Goal: Task Accomplishment & Management: Use online tool/utility

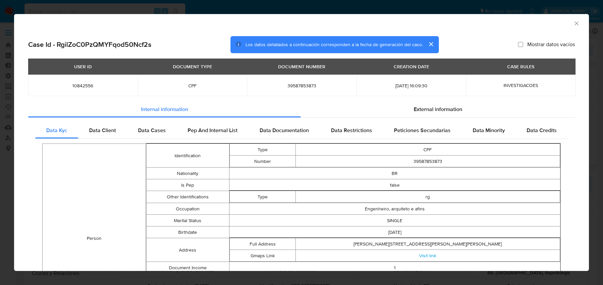
select select "10"
click at [55, 7] on div "AML Data Collector Case Id - RgilZoC0PzQMYFqod50Ncf2s Los datos detallados a co…" at bounding box center [301, 142] width 603 height 285
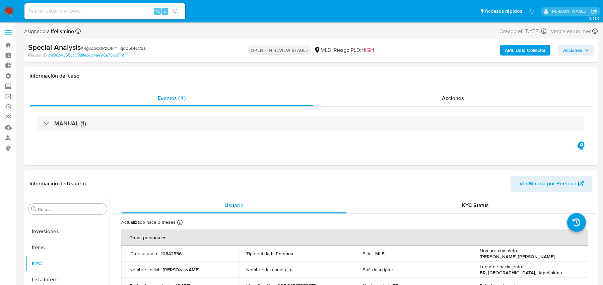
click at [16, 11] on nav "Pausado Ver notificaciones ⌥ s Accesos rápidos Presiona las siguientes teclas p…" at bounding box center [301, 11] width 603 height 22
click at [12, 11] on img at bounding box center [8, 11] width 11 height 11
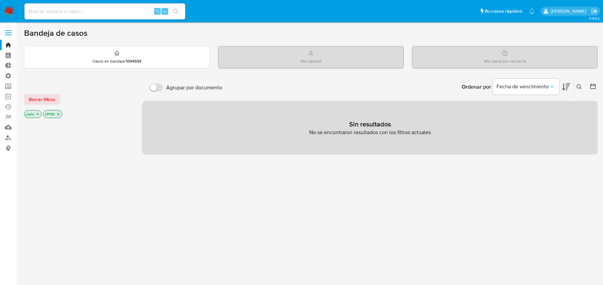
click at [57, 113] on icon "close-filter" at bounding box center [58, 114] width 4 height 4
click at [39, 115] on icon "close-filter" at bounding box center [37, 115] width 4 height 4
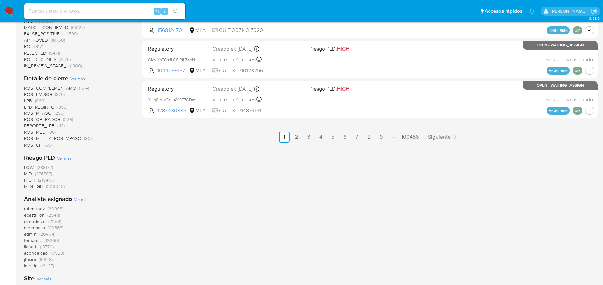
scroll to position [506, 0]
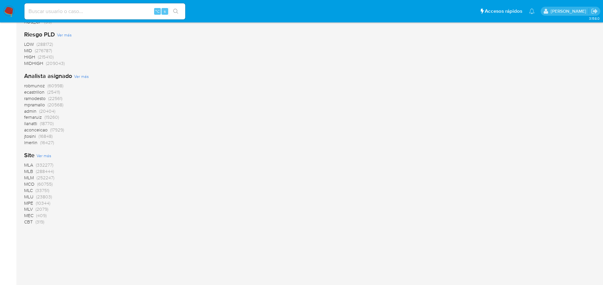
click at [28, 166] on span "MLA" at bounding box center [28, 165] width 9 height 7
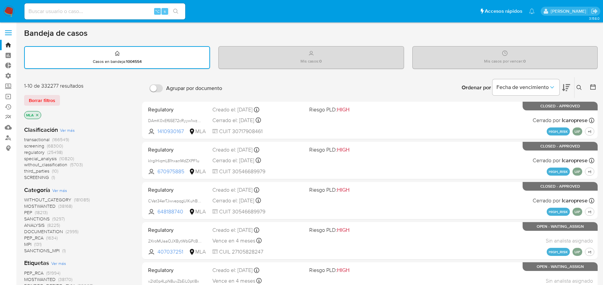
click at [43, 139] on span "transactional" at bounding box center [36, 139] width 25 height 7
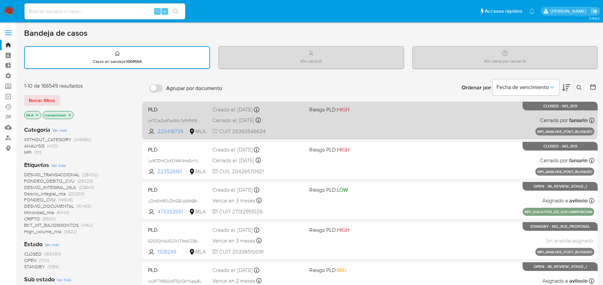
scroll to position [6, 0]
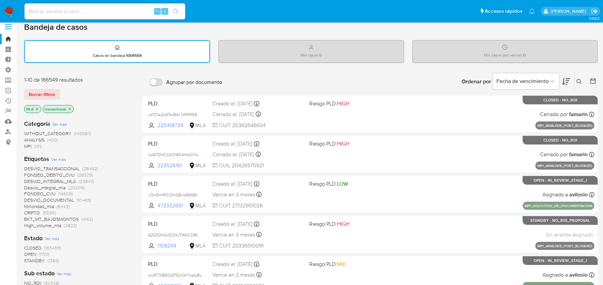
click at [580, 81] on icon at bounding box center [578, 81] width 5 height 5
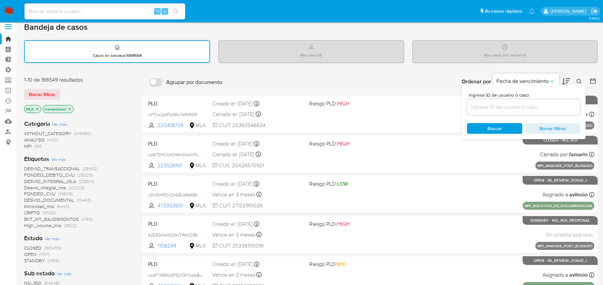
click at [580, 81] on icon at bounding box center [578, 81] width 5 height 5
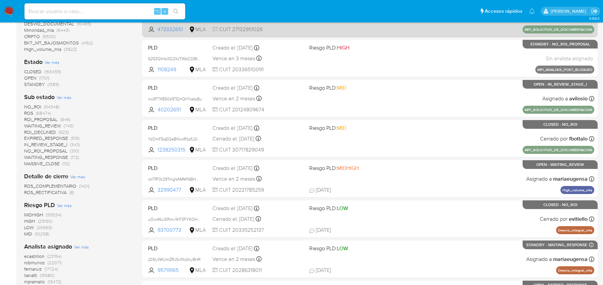
scroll to position [244, 0]
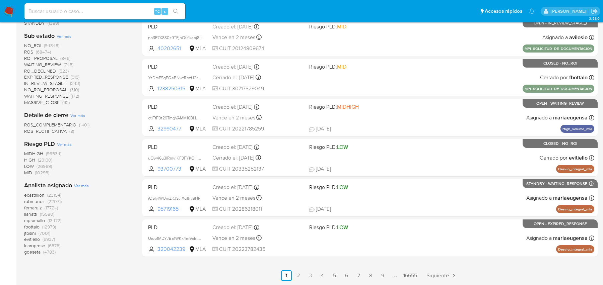
click at [101, 4] on div "⌥ s" at bounding box center [104, 11] width 161 height 16
click at [94, 10] on input at bounding box center [104, 11] width 161 height 9
paste input "ikI50zUZAYBNT4ywJ42DYEr2"
type input "ikI50zUZAYBNT4ywJ42DYEr2"
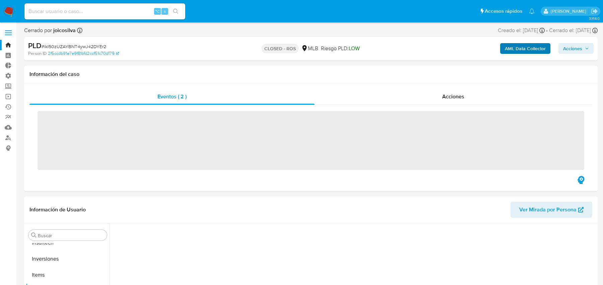
scroll to position [315, 0]
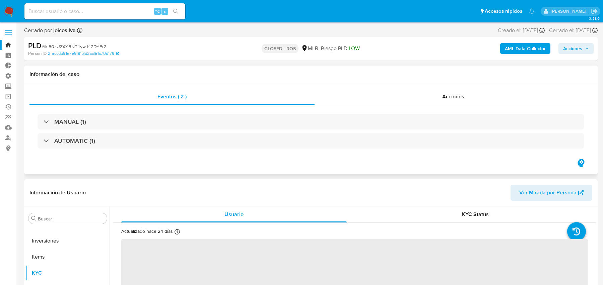
click at [387, 132] on div "MANUAL (1) AUTOMATIC (1)" at bounding box center [311, 131] width 546 height 34
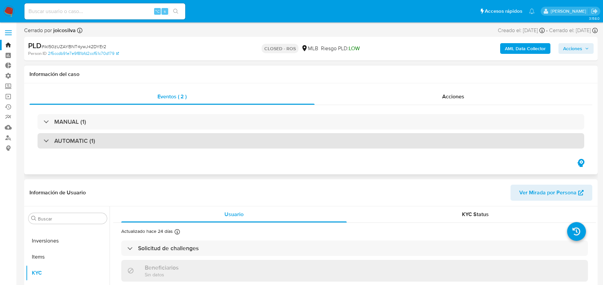
select select "10"
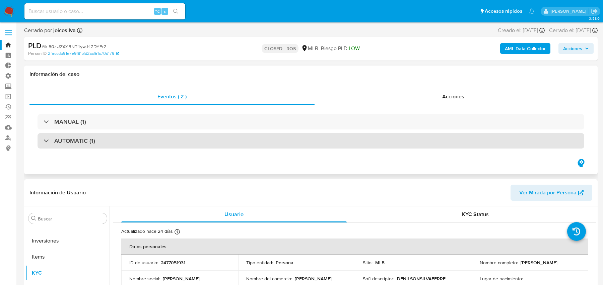
click at [383, 137] on div "AUTOMATIC (1)" at bounding box center [311, 140] width 546 height 15
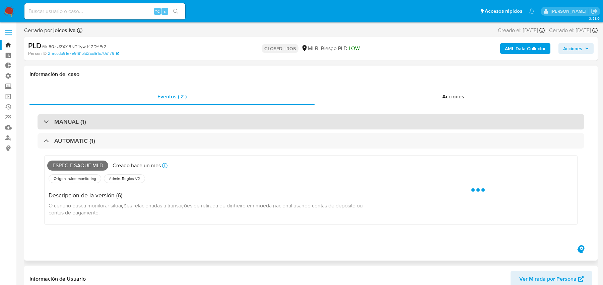
click at [299, 118] on div "MANUAL (1)" at bounding box center [311, 121] width 546 height 15
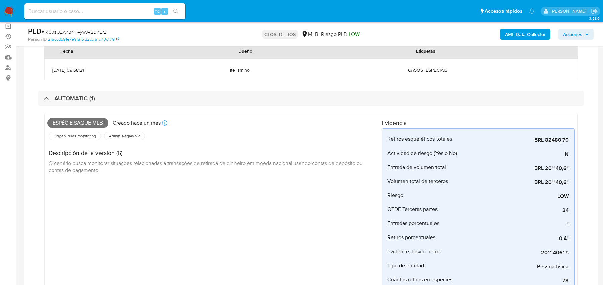
scroll to position [65, 0]
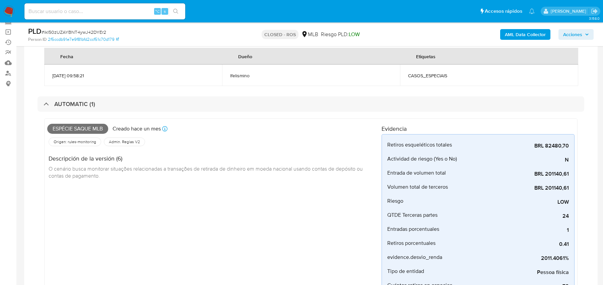
click at [182, 172] on div "Descripción de la versión (6) O cenário busca monitorar situações relacionadas …" at bounding box center [214, 167] width 334 height 38
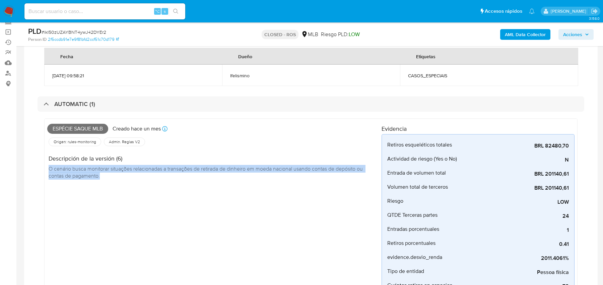
click at [182, 172] on div "Descripción de la versión (6) O cenário busca monitorar situações relacionadas …" at bounding box center [214, 167] width 334 height 38
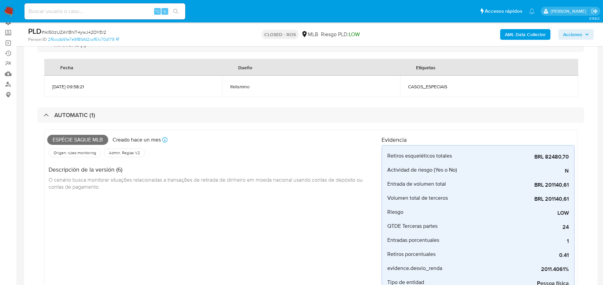
scroll to position [39, 0]
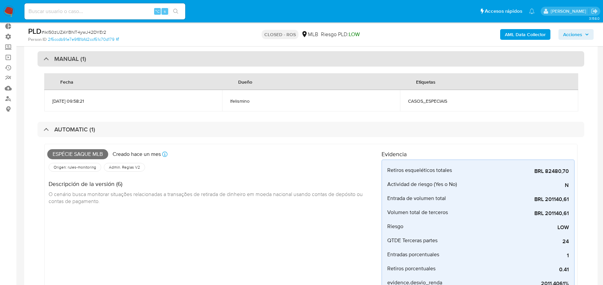
click at [219, 55] on div "MANUAL (1)" at bounding box center [311, 58] width 546 height 15
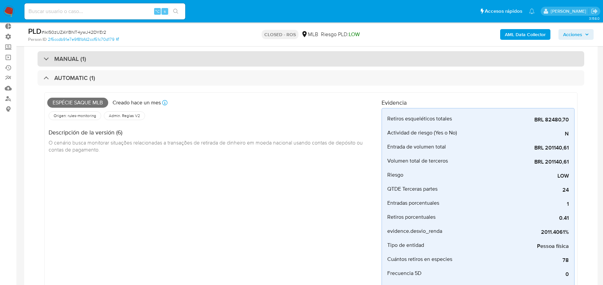
click at [219, 56] on div "MANUAL (1)" at bounding box center [311, 58] width 546 height 15
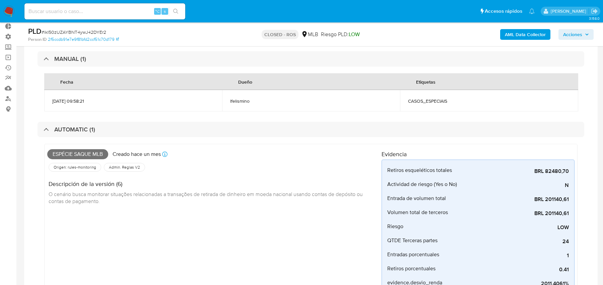
click at [511, 37] on b "AML Data Collector" at bounding box center [525, 34] width 41 height 11
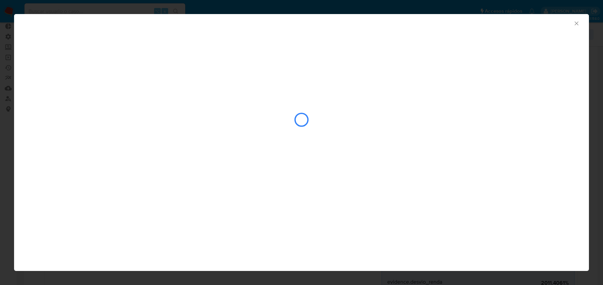
click at [572, 25] on div "AML Data Collector" at bounding box center [296, 22] width 554 height 7
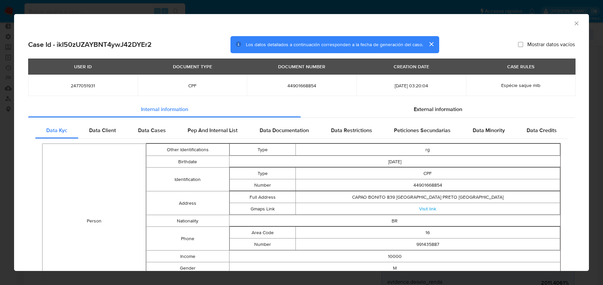
click at [576, 24] on icon "Cerrar ventana" at bounding box center [576, 23] width 7 height 7
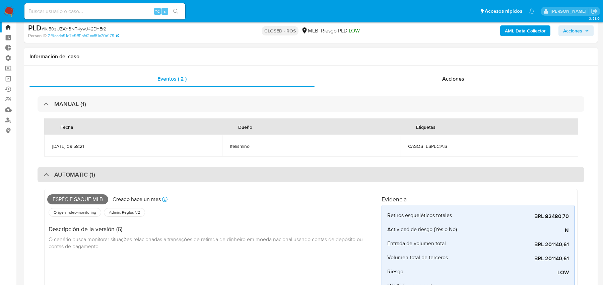
scroll to position [22, 0]
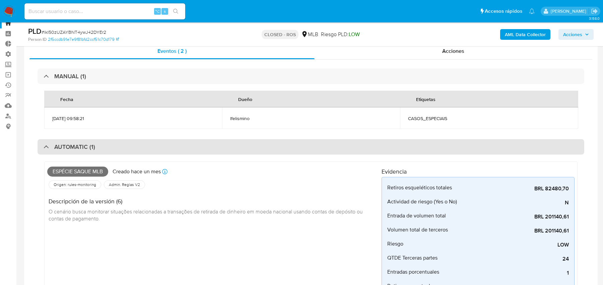
click at [161, 144] on div "AUTOMATIC (1)" at bounding box center [311, 146] width 546 height 15
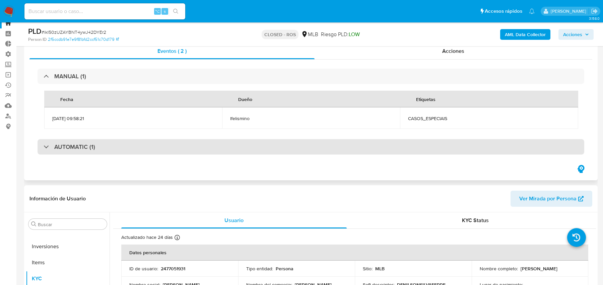
click at [161, 144] on div "AUTOMATIC (1)" at bounding box center [311, 146] width 546 height 15
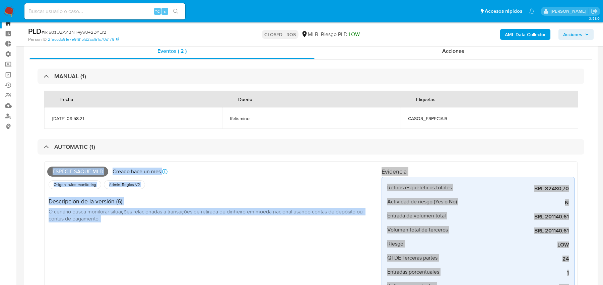
click at [516, 33] on b "AML Data Collector" at bounding box center [525, 34] width 41 height 11
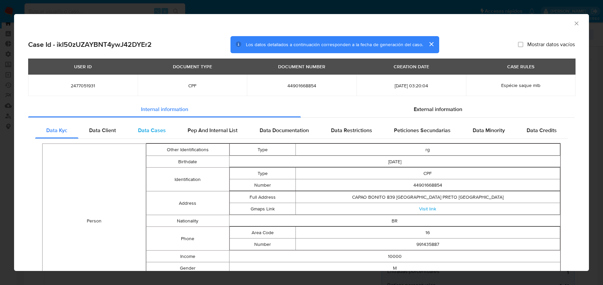
click at [152, 131] on span "Data Cases" at bounding box center [152, 131] width 28 height 8
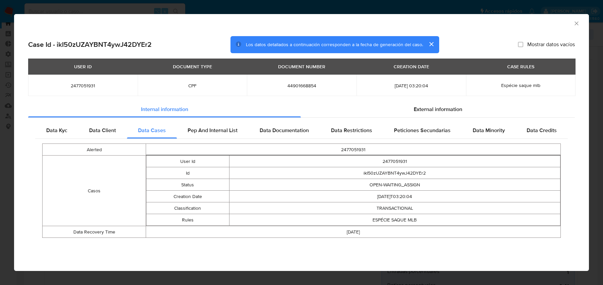
click at [437, 214] on td "ESPÉCIE SAQUE MLB" at bounding box center [394, 220] width 331 height 12
click at [442, 203] on td "TRANSACTIONAL" at bounding box center [394, 209] width 331 height 12
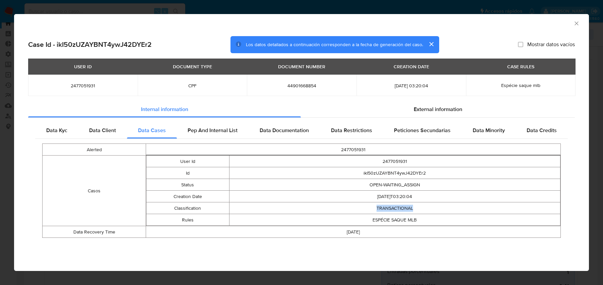
click at [442, 203] on td "TRANSACTIONAL" at bounding box center [394, 209] width 331 height 12
click at [444, 197] on td "[DATE]T03:20:04" at bounding box center [394, 197] width 331 height 12
click at [419, 177] on td "ikI50zUZAYBNT4ywJ42DYEr2" at bounding box center [394, 173] width 331 height 12
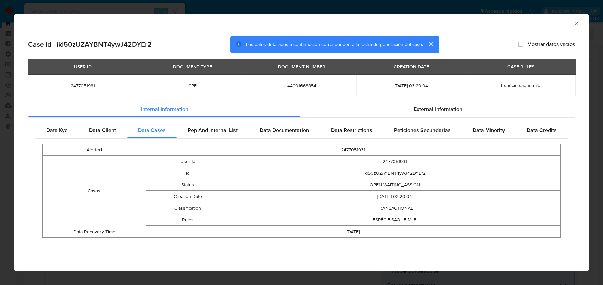
click at [419, 177] on td "ikI50zUZAYBNT4ywJ42DYEr2" at bounding box center [394, 173] width 331 height 12
click at [386, 114] on div "External information" at bounding box center [438, 109] width 274 height 16
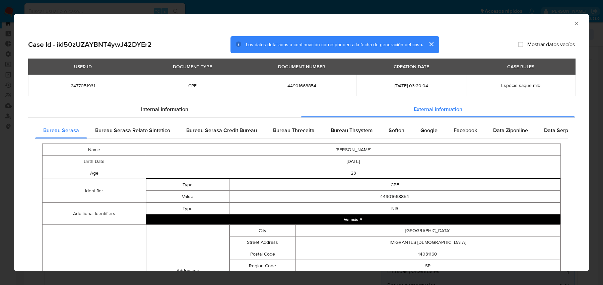
click at [329, 218] on button "Ver más ▼" at bounding box center [353, 220] width 414 height 10
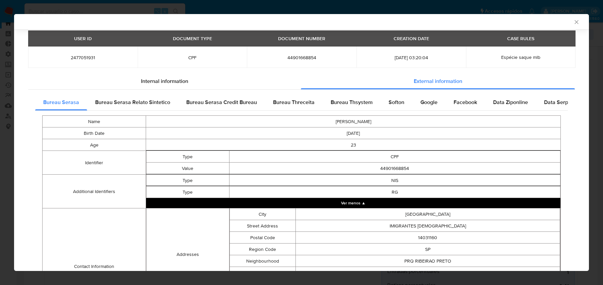
scroll to position [25, 0]
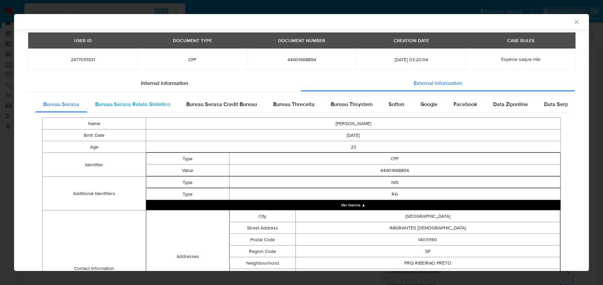
click at [158, 107] on span "Bureau Serasa Relato Sintetico" at bounding box center [132, 104] width 75 height 8
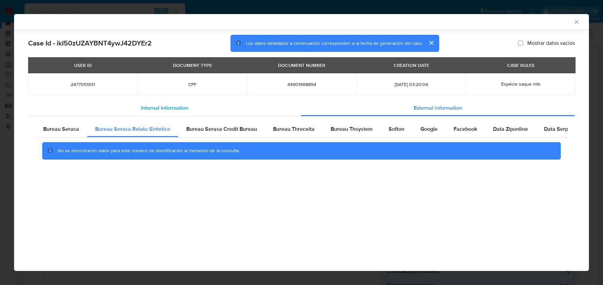
click at [159, 103] on div "Internal information" at bounding box center [164, 108] width 273 height 16
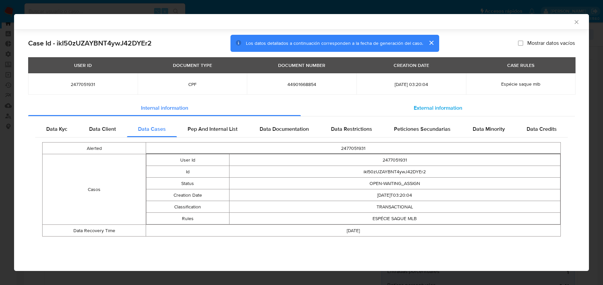
click at [321, 102] on div "External information" at bounding box center [438, 108] width 274 height 16
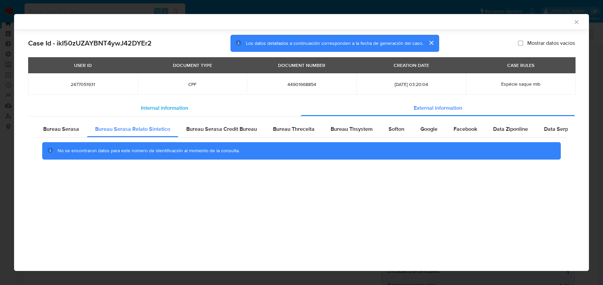
click at [252, 111] on div "Internal information" at bounding box center [164, 108] width 273 height 16
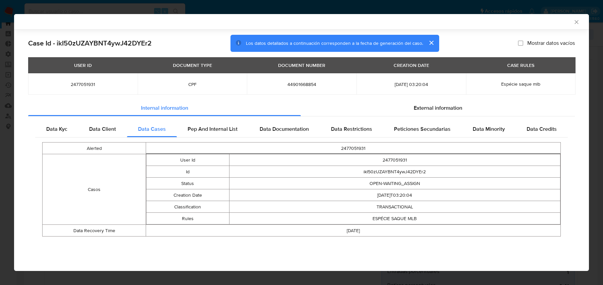
click at [574, 21] on icon "Cerrar ventana" at bounding box center [576, 22] width 7 height 7
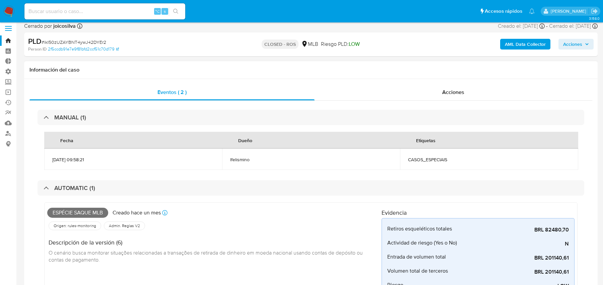
scroll to position [1, 0]
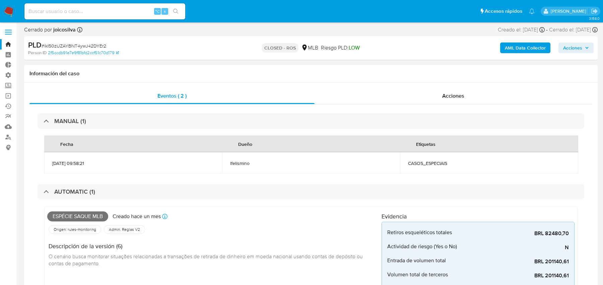
click at [415, 110] on div "MANUAL (1) Fecha Dueño Etiquetas [DATE] 09:58:21 lfelismino CASOS_ESPECIAIS AUT…" at bounding box center [310, 276] width 563 height 344
click at [92, 9] on input at bounding box center [104, 11] width 161 height 9
paste input "Ur5JRWF5EnAuFI7ElzrBUTOG"
type input "Ur5JRWF5EnAuFI7ElzrBUTOG"
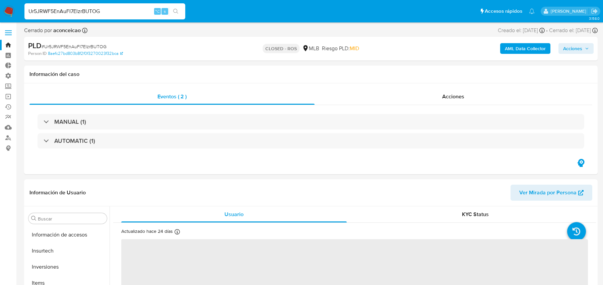
scroll to position [315, 0]
select select "10"
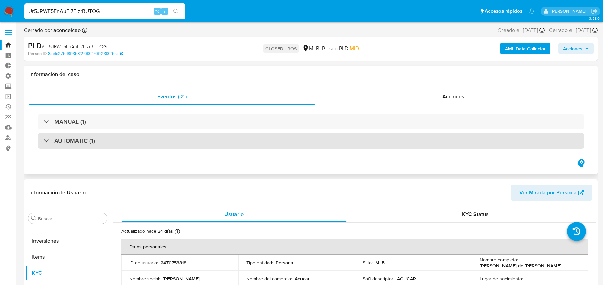
click at [276, 137] on div "AUTOMATIC (1)" at bounding box center [311, 140] width 546 height 15
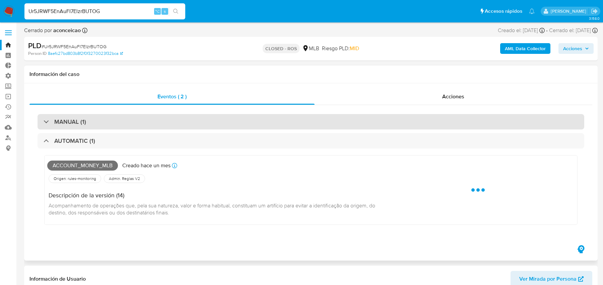
click at [274, 116] on div "MANUAL (1)" at bounding box center [311, 121] width 546 height 15
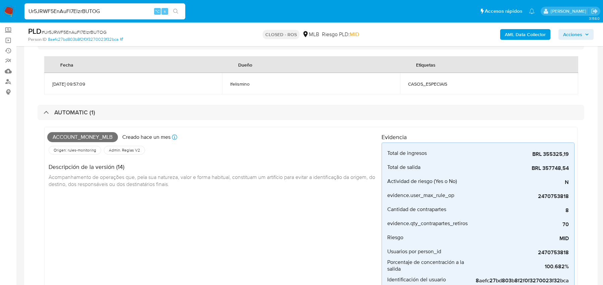
scroll to position [54, 0]
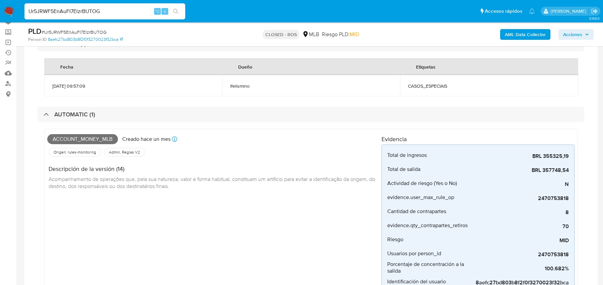
click at [517, 40] on b "AML Data Collector" at bounding box center [525, 34] width 41 height 11
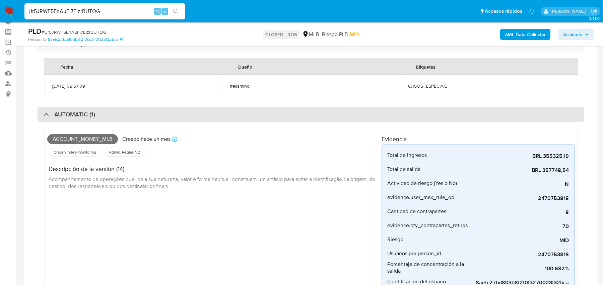
scroll to position [0, 0]
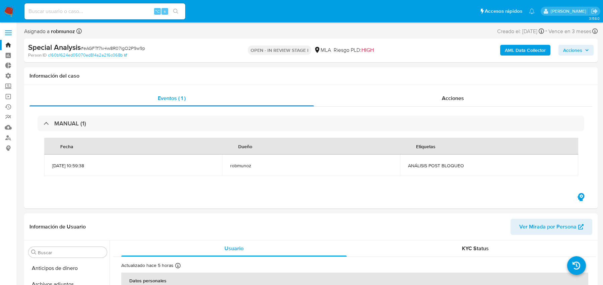
select select "10"
click at [115, 6] on div "⌥ s" at bounding box center [104, 11] width 161 height 16
click at [105, 12] on input at bounding box center [104, 11] width 161 height 9
paste input "ikI50zUZAYBNT4ywJ42DYEr2"
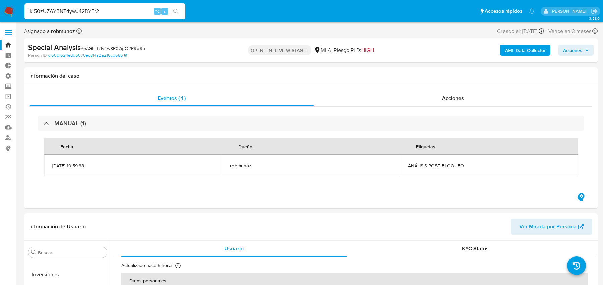
type input "ikI50zUZAYBNT4ywJ42DYEr2"
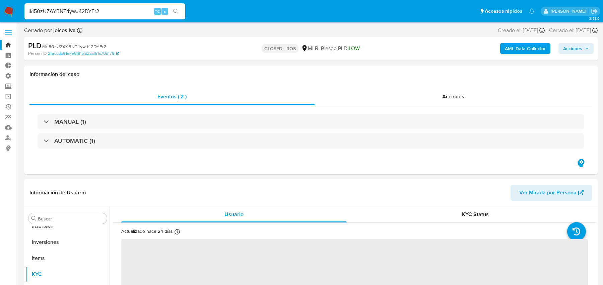
scroll to position [315, 0]
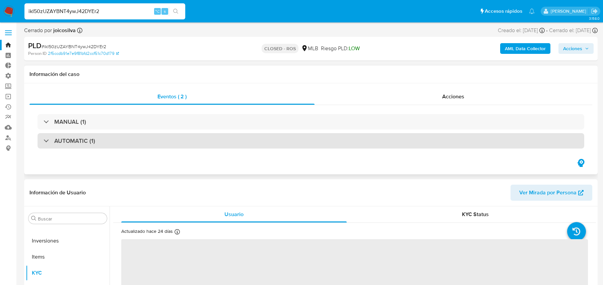
click at [280, 141] on div "AUTOMATIC (1)" at bounding box center [311, 140] width 546 height 15
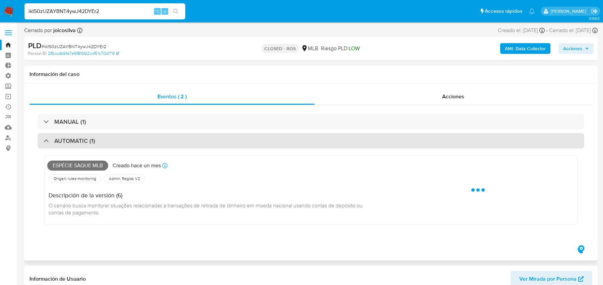
select select "10"
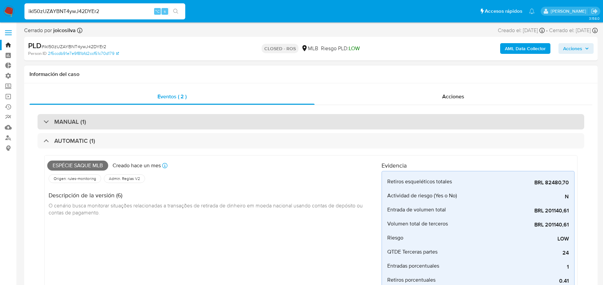
click at [279, 122] on div "MANUAL (1)" at bounding box center [311, 121] width 546 height 15
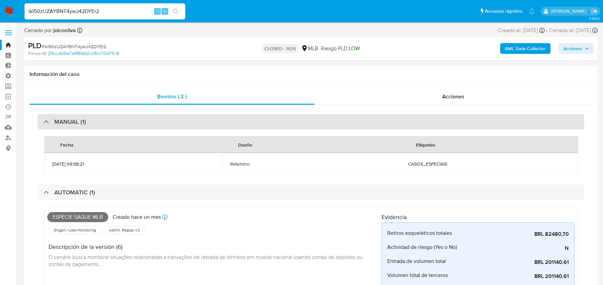
click at [279, 122] on div "MANUAL (1)" at bounding box center [311, 121] width 546 height 15
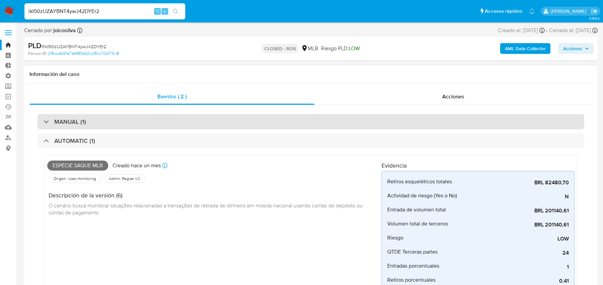
click at [273, 119] on div "MANUAL (1)" at bounding box center [311, 121] width 546 height 15
